Goal: Find specific page/section: Locate a particular part of the current website

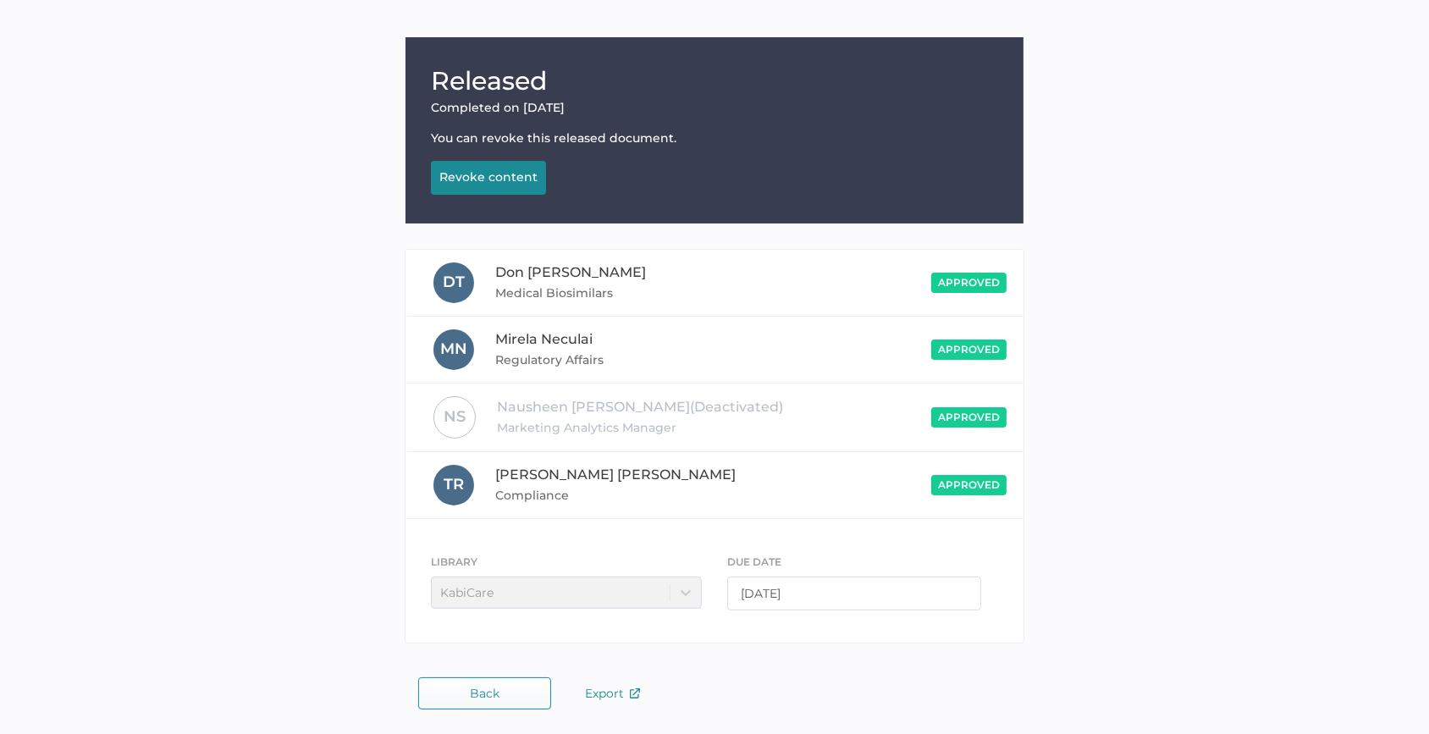
scroll to position [144, 0]
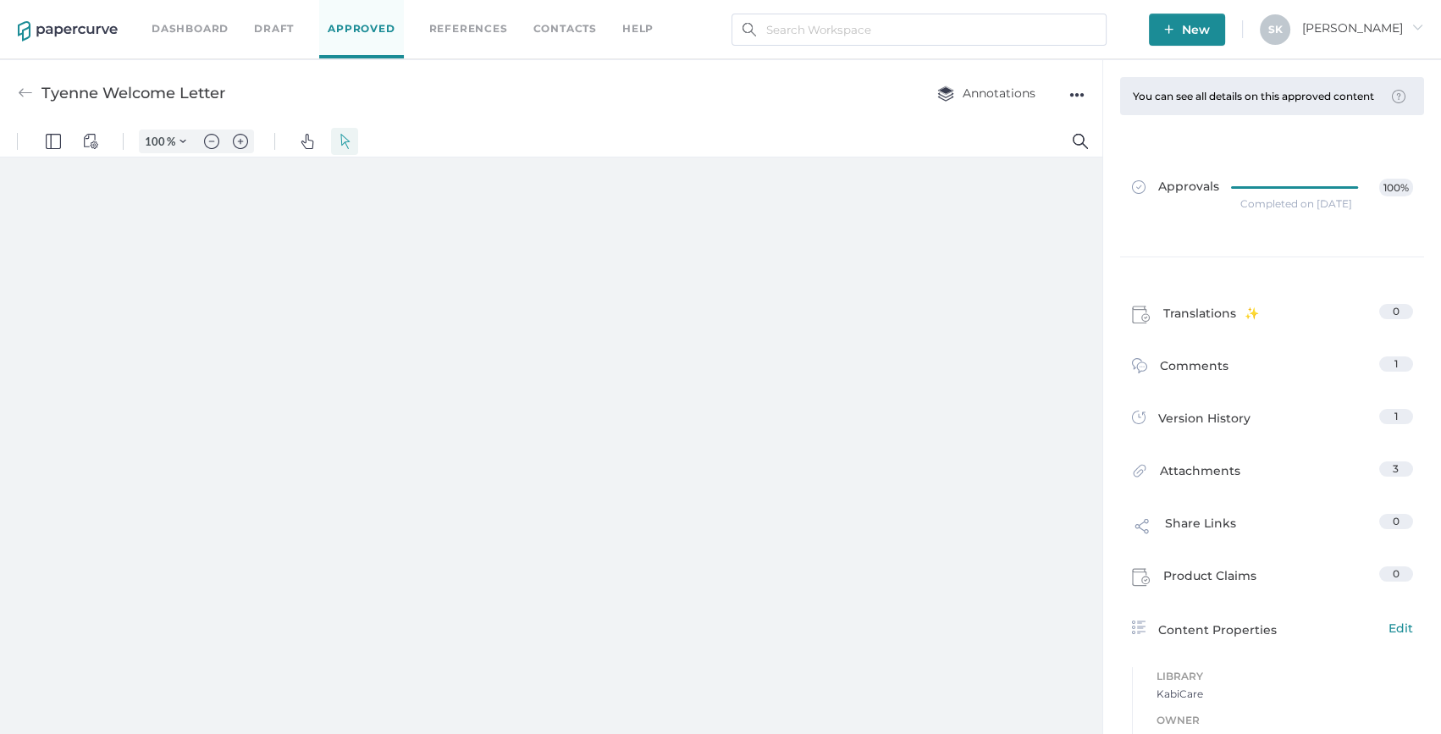
type input "159"
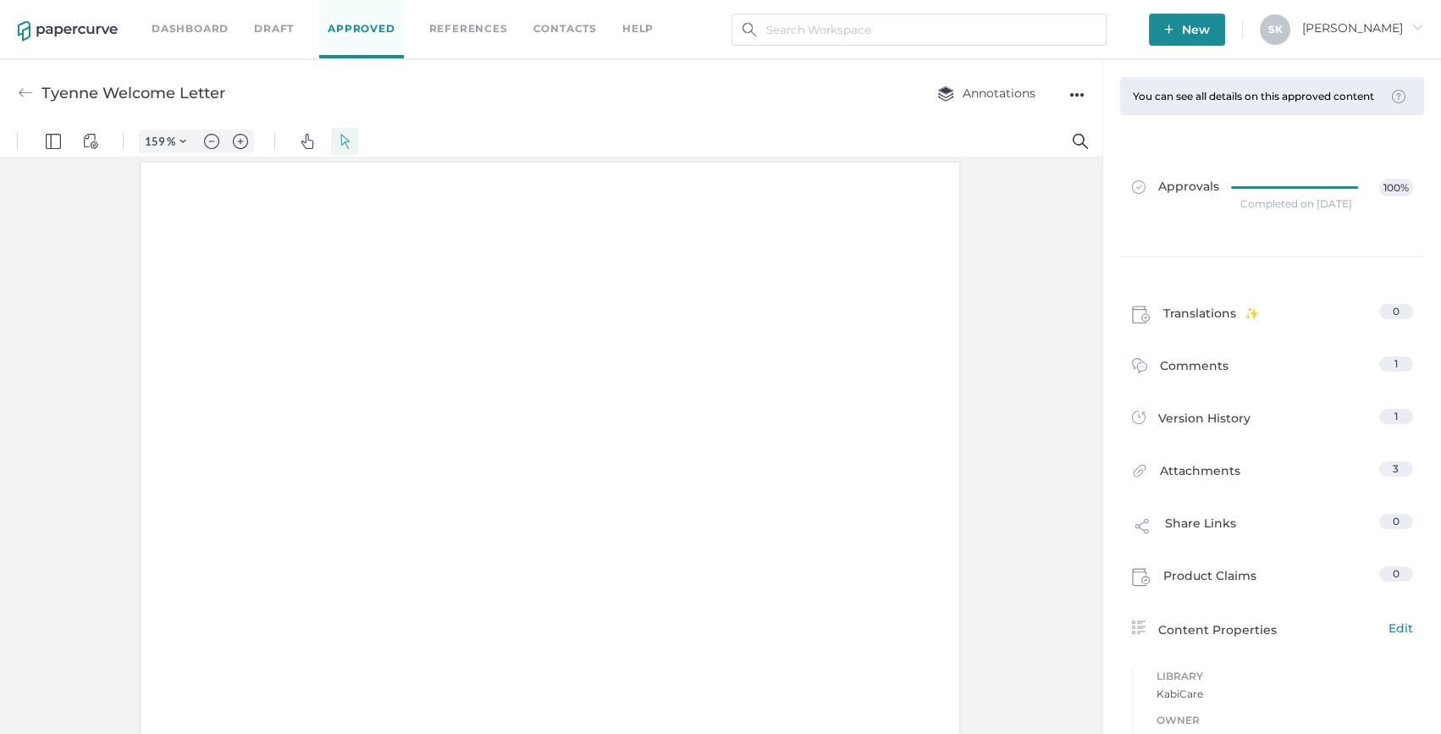
scroll to position [1, 0]
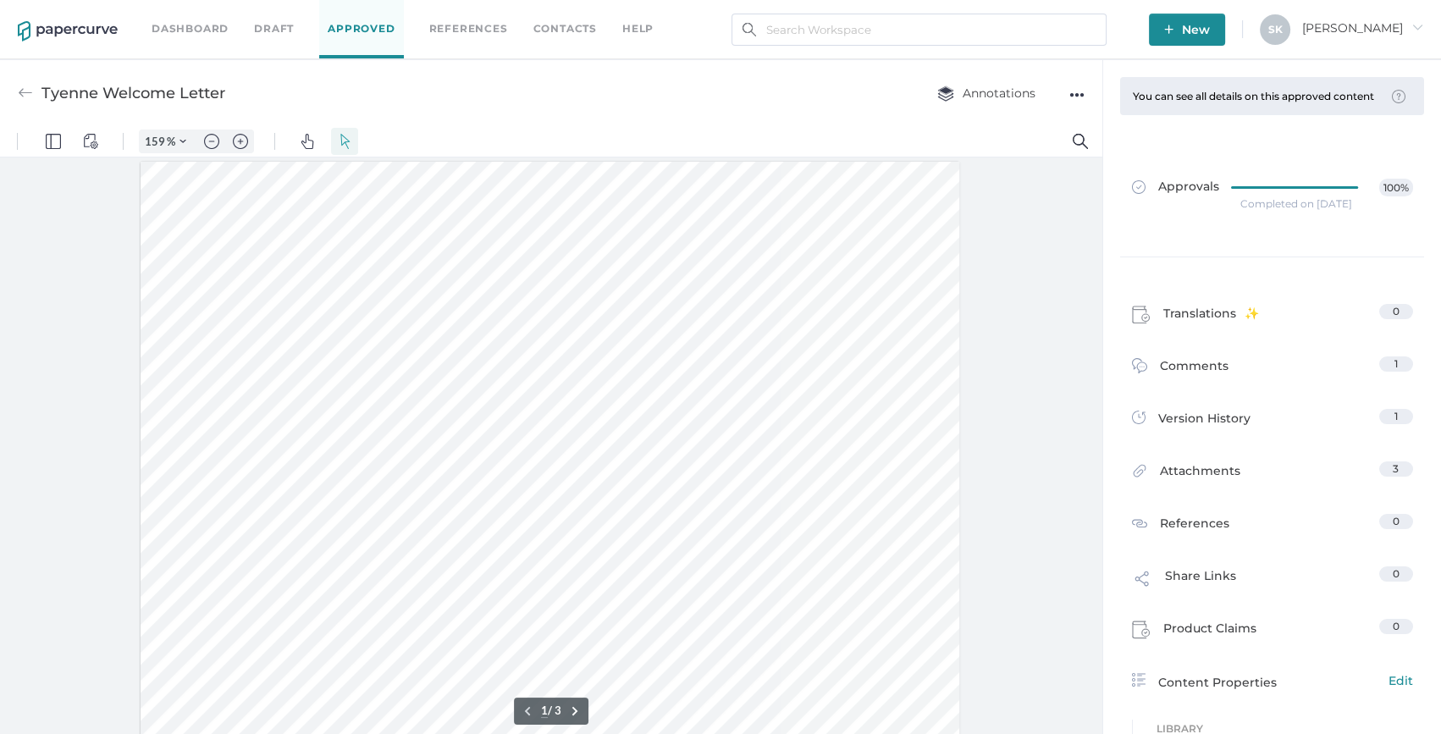
click at [168, 30] on link "Dashboard" at bounding box center [190, 28] width 77 height 19
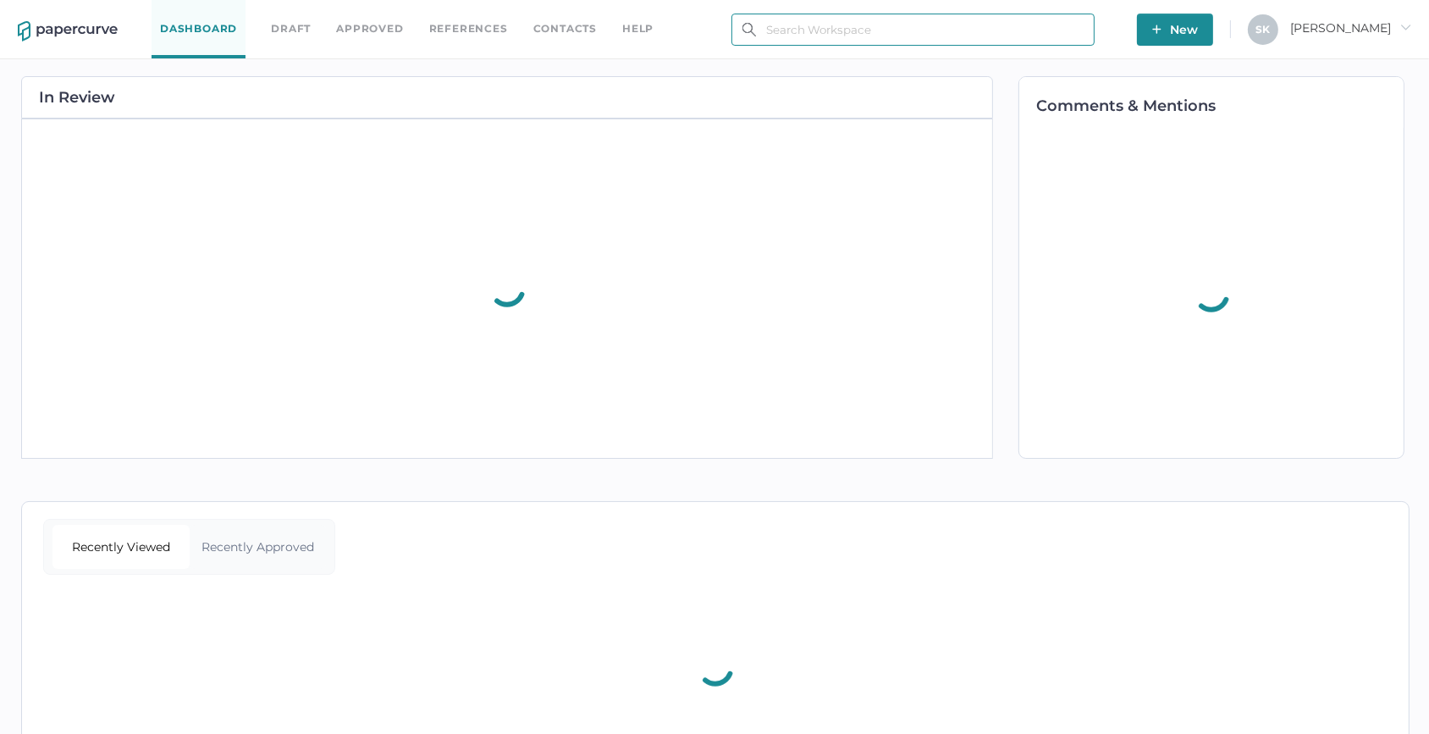
click at [865, 31] on input "text" at bounding box center [912, 30] width 363 height 32
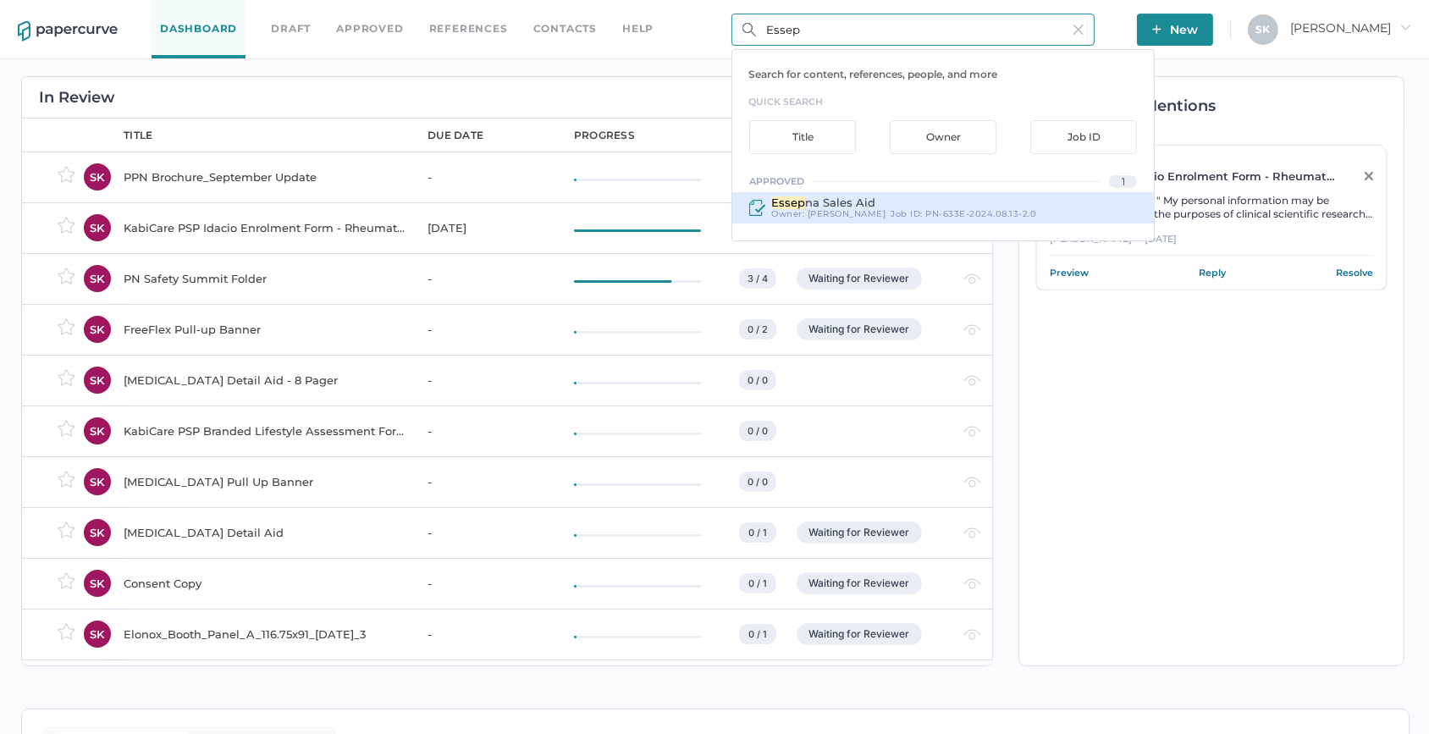
type input "Essep"
click at [814, 202] on span "na Sales Aid" at bounding box center [840, 203] width 70 height 14
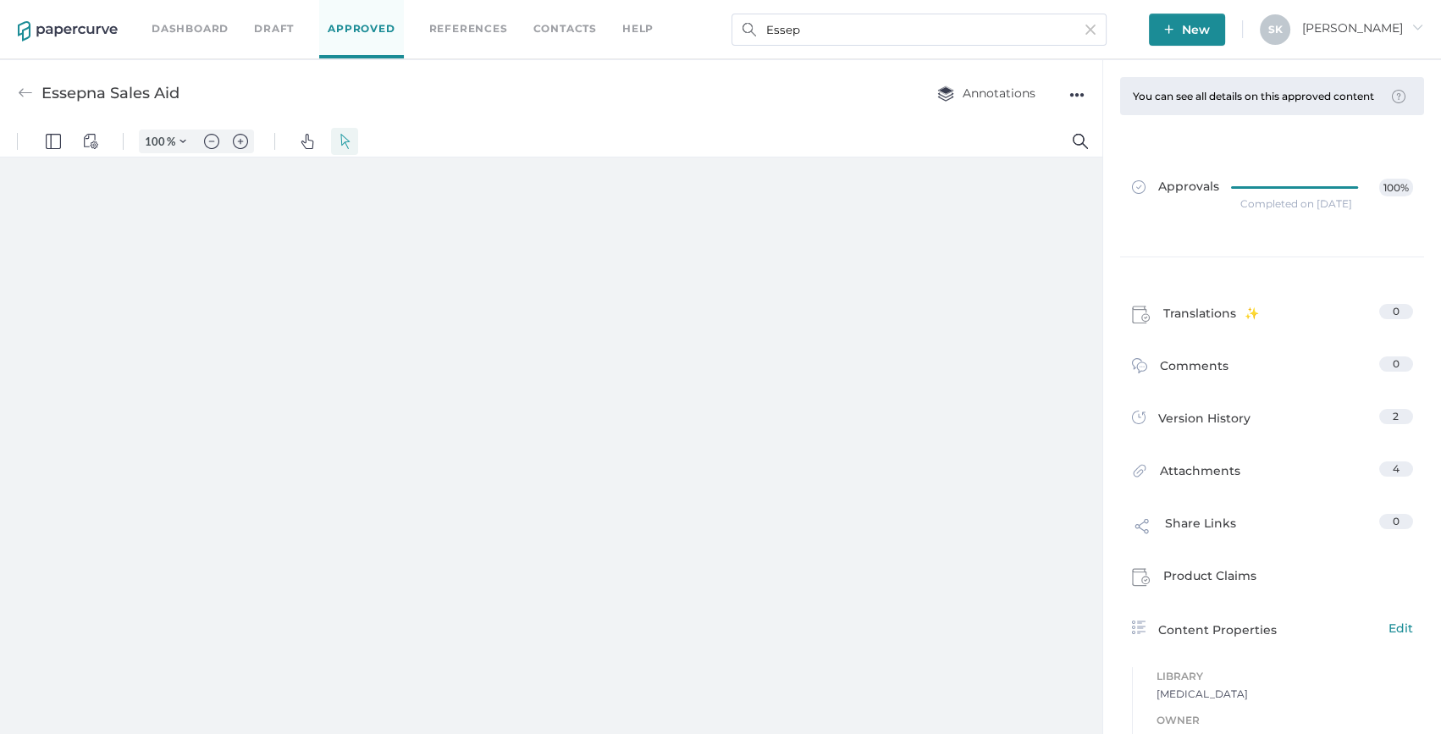
type input "159"
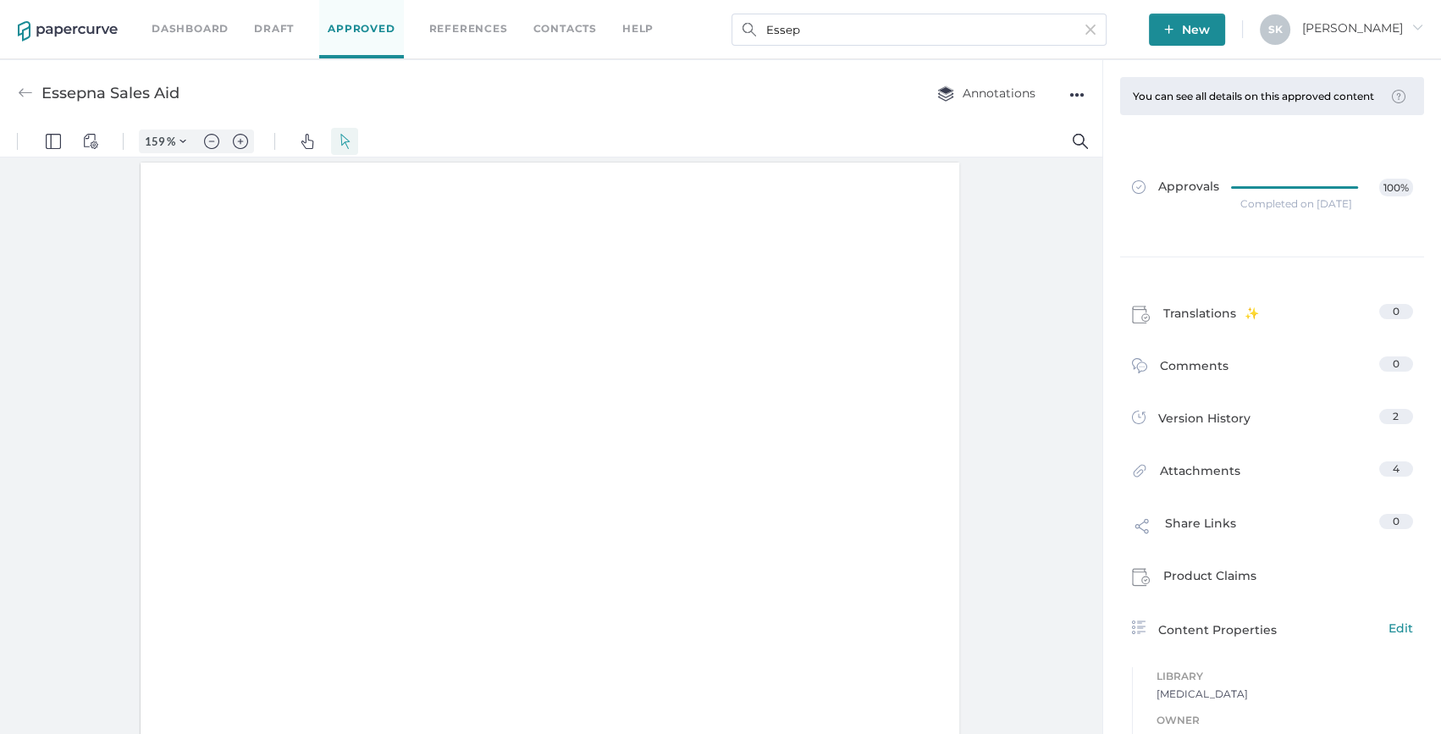
scroll to position [1, 0]
type input "1"
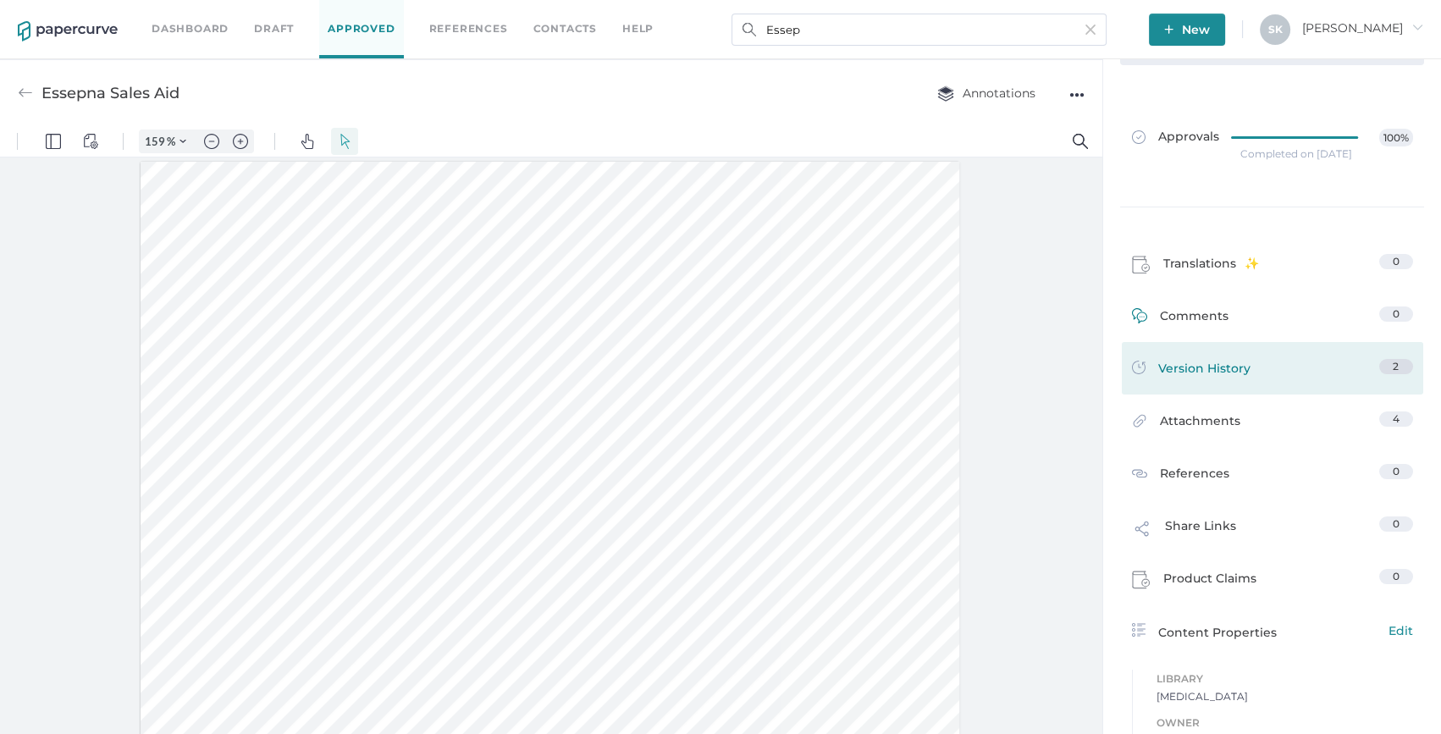
scroll to position [76, 0]
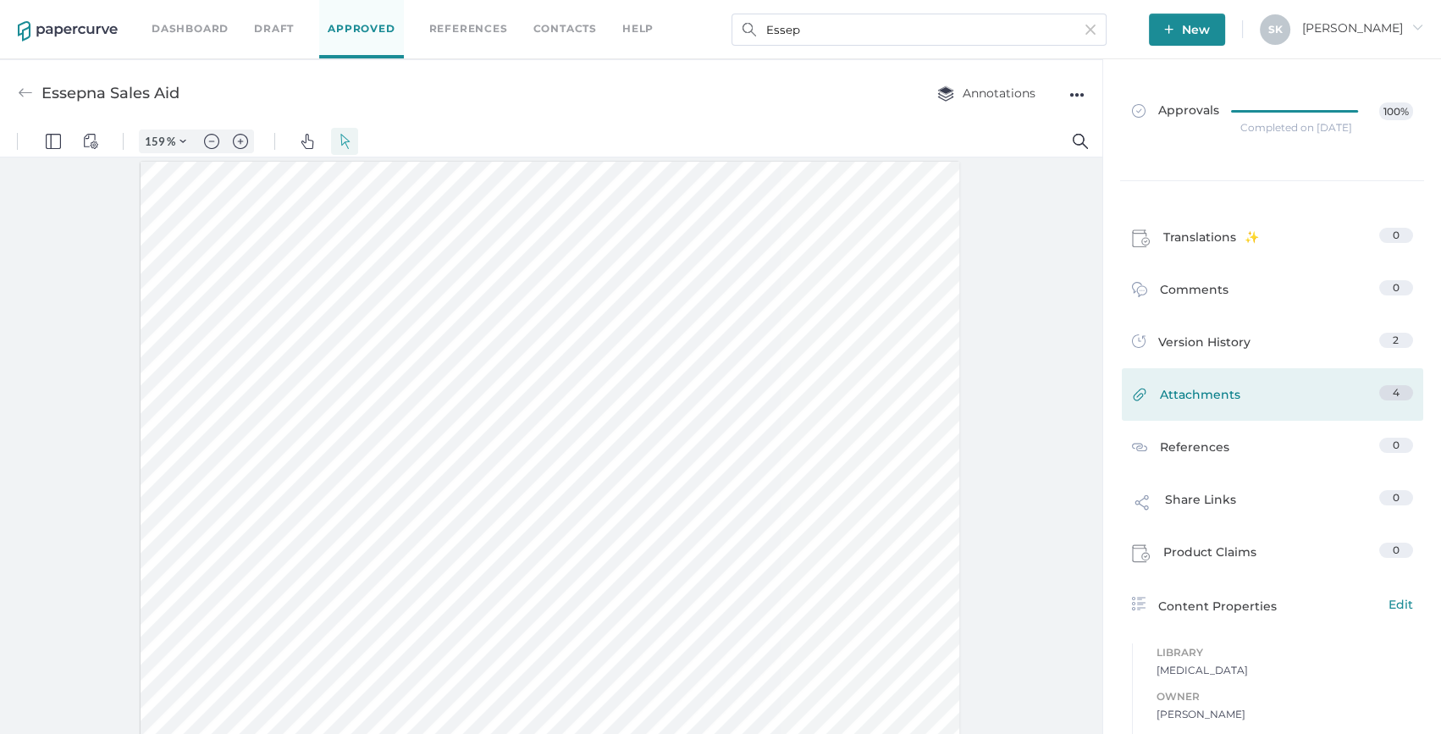
click at [1194, 411] on span "Attachments" at bounding box center [1200, 398] width 80 height 26
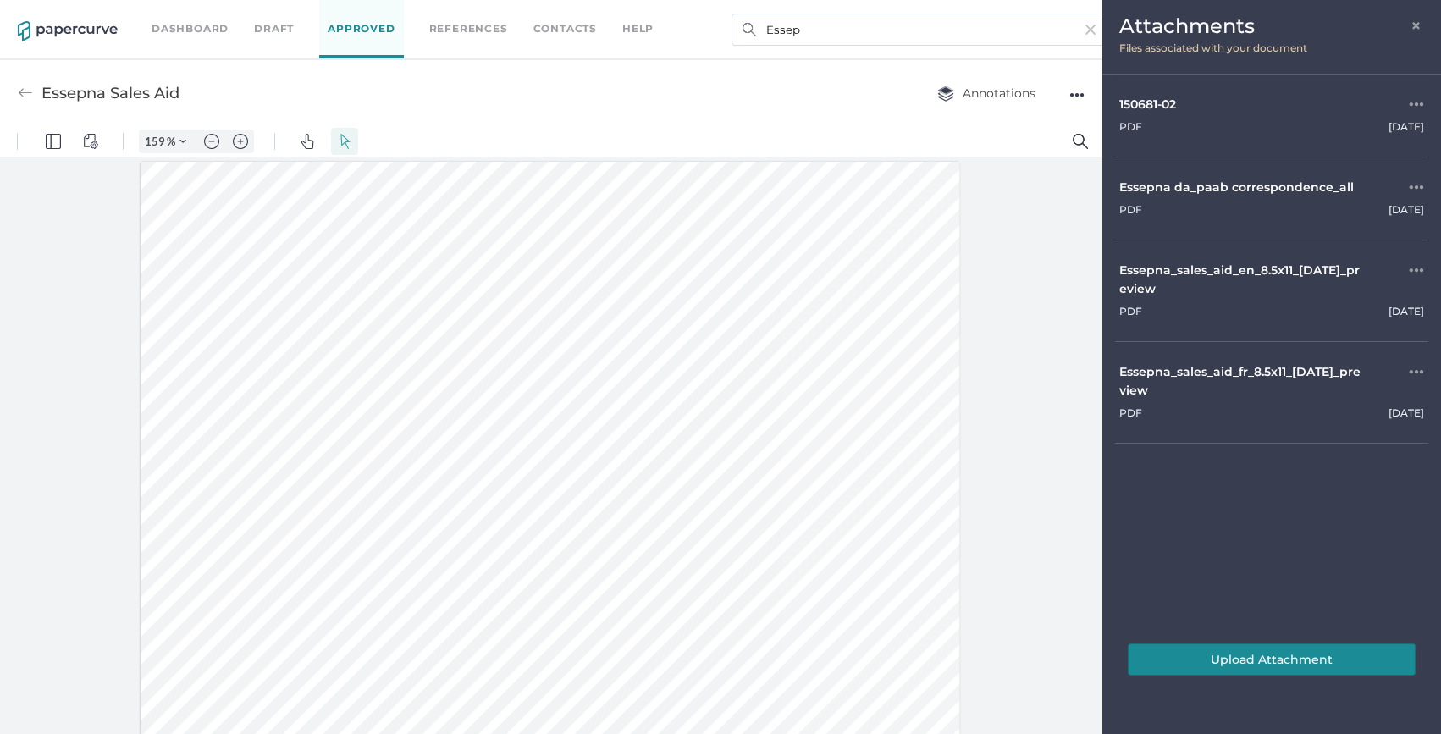
click at [1135, 109] on div "150681-02" at bounding box center [1241, 104] width 244 height 19
click at [1409, 26] on div "Attachments ×" at bounding box center [1271, 27] width 305 height 21
click at [1416, 25] on span "×" at bounding box center [1417, 24] width 14 height 14
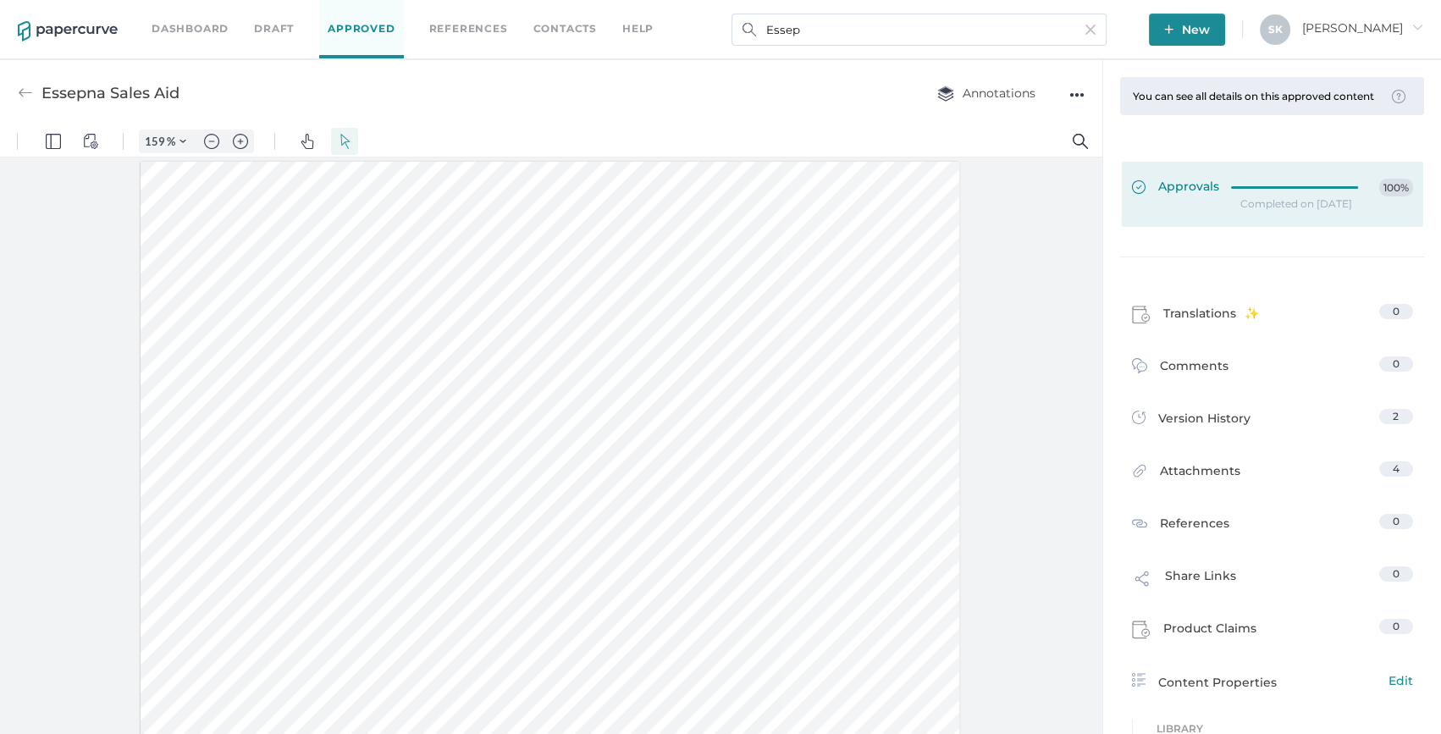
click at [1301, 197] on div at bounding box center [1299, 188] width 137 height 19
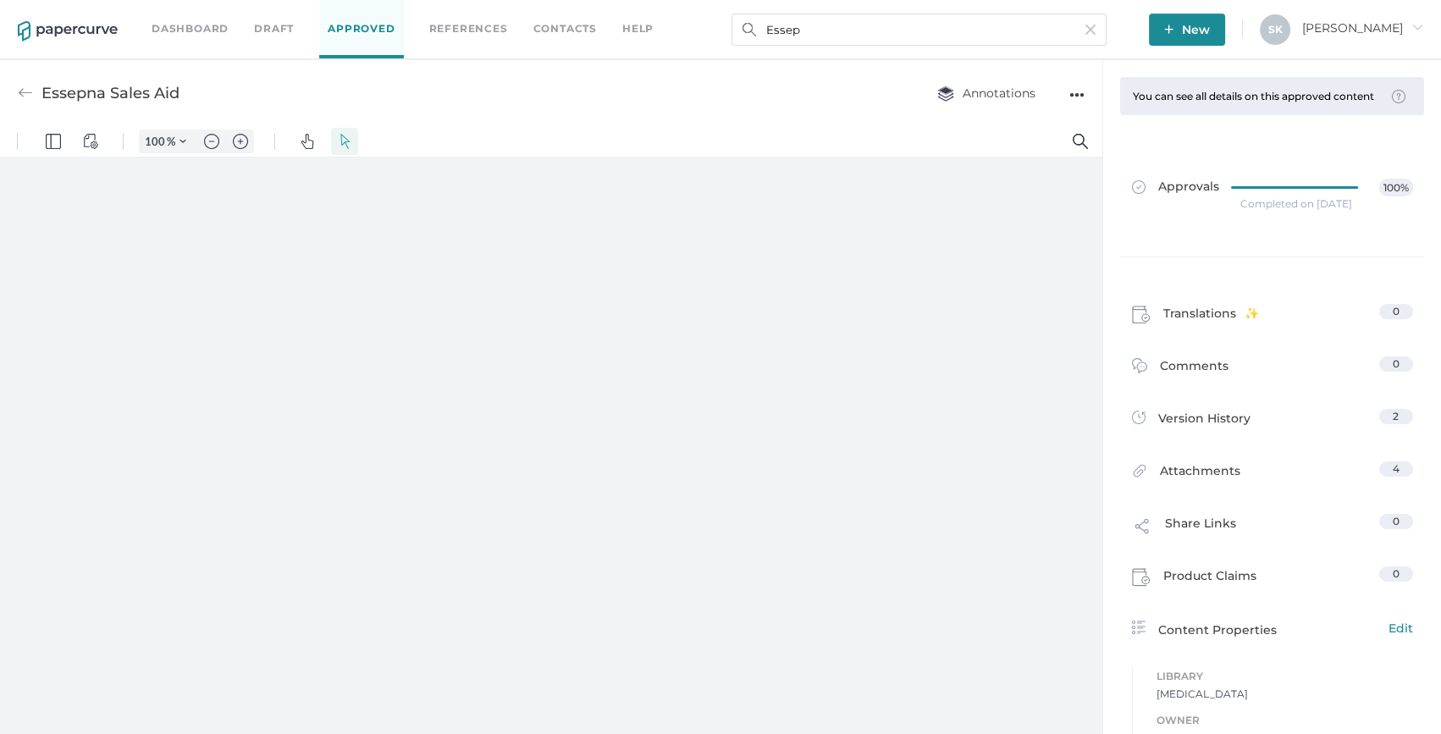
type input "159"
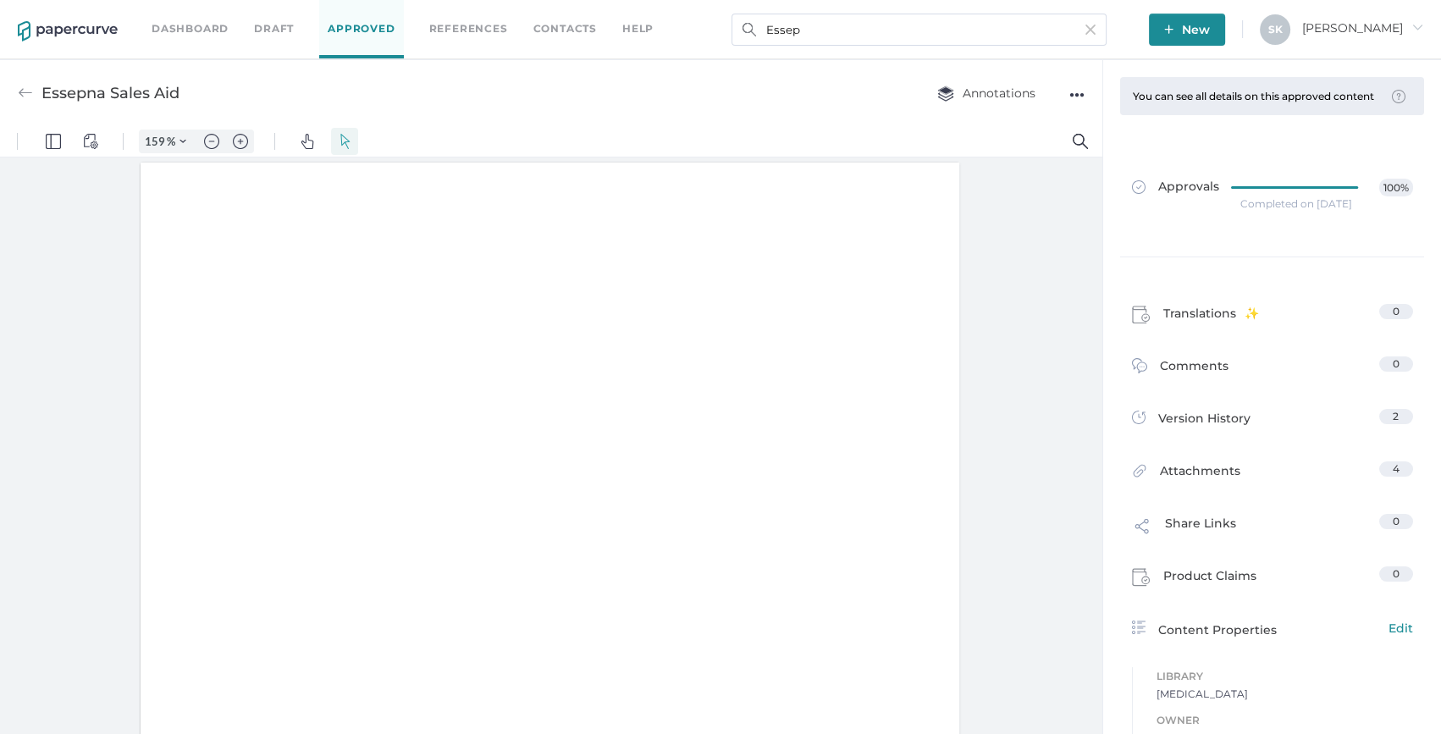
scroll to position [1, 0]
type input "1"
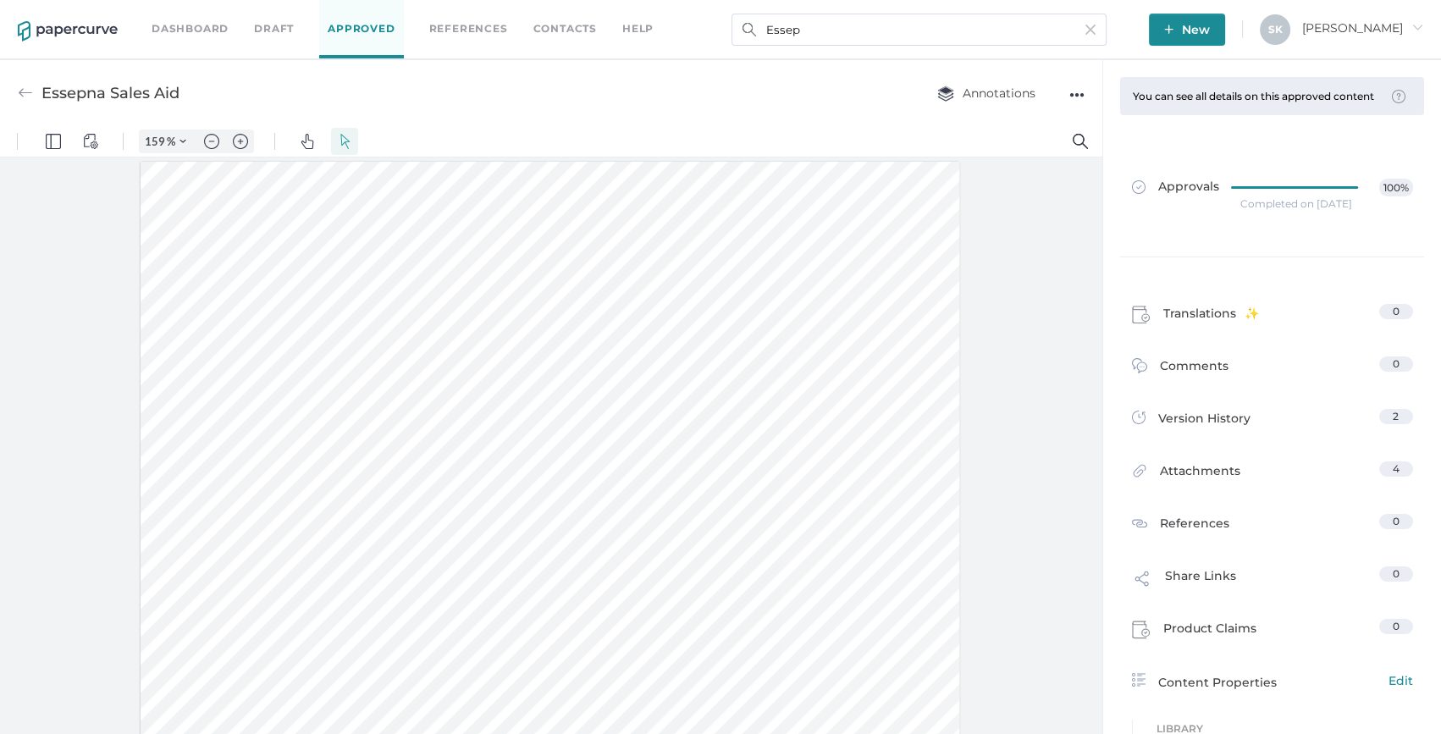
click at [103, 41] on div "Dashboard Draft Approved References Contacts help Essep New S K Sarah arrow_rig…" at bounding box center [720, 29] width 1441 height 59
